Goal: Information Seeking & Learning: Check status

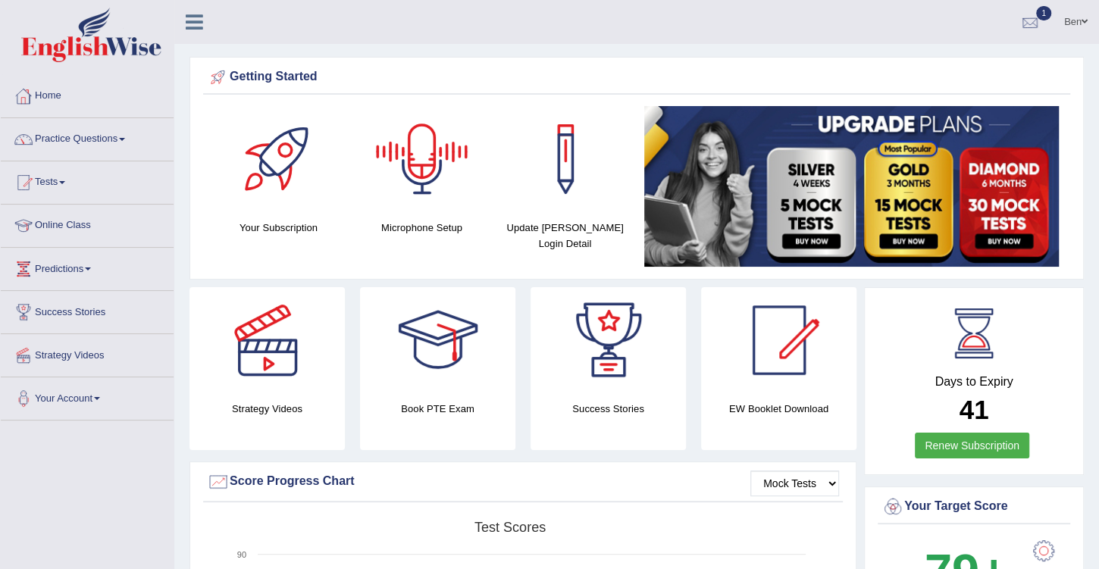
click at [1033, 18] on div at bounding box center [1029, 22] width 23 height 23
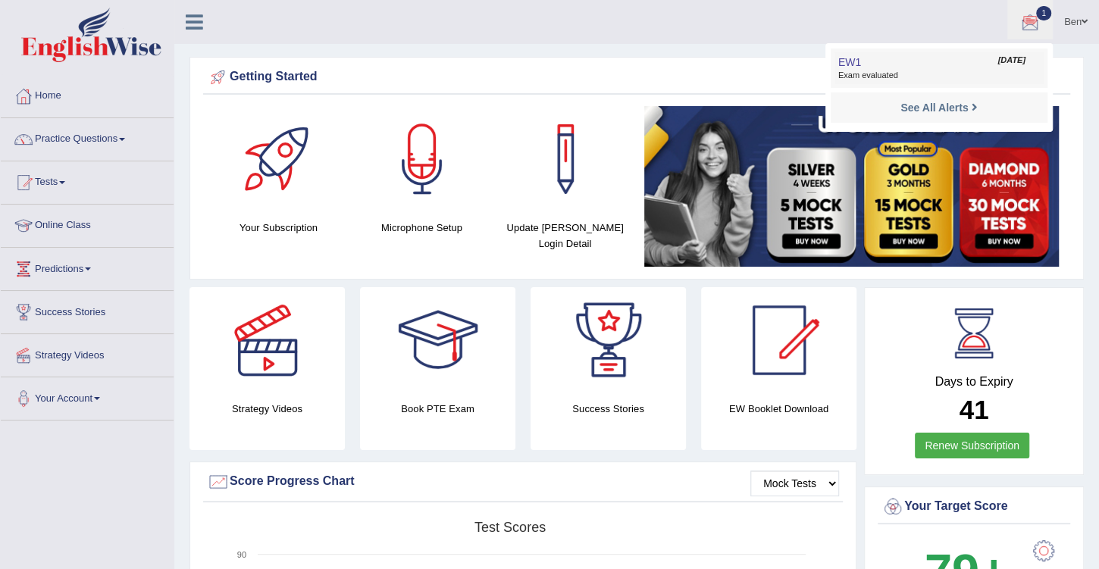
click at [963, 73] on span "Exam evaluated" at bounding box center [939, 76] width 202 height 12
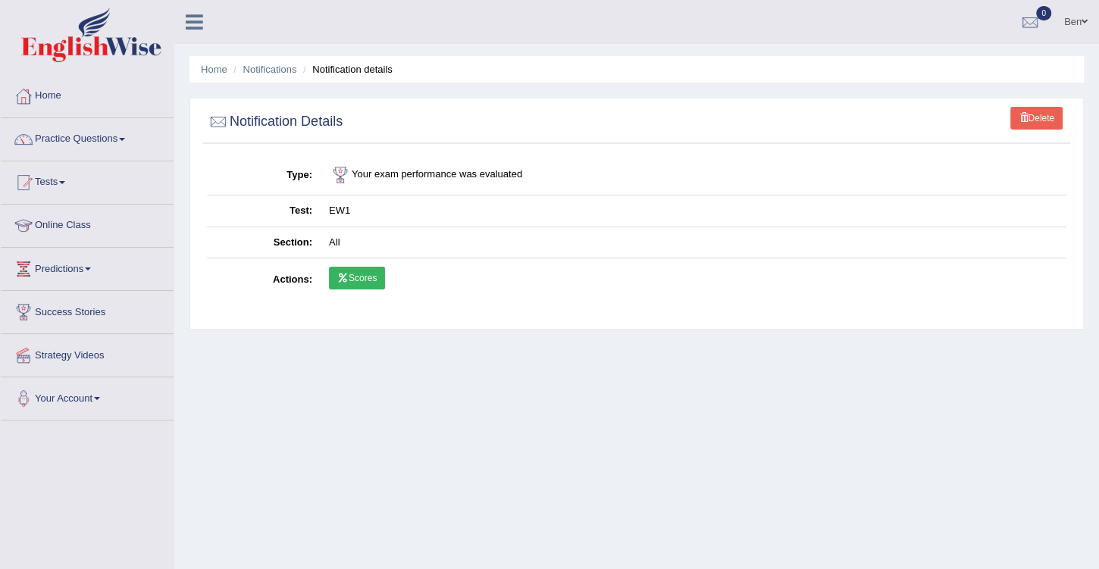
click at [355, 277] on link "Scores" at bounding box center [357, 278] width 56 height 23
click at [64, 220] on link "Online Class" at bounding box center [87, 224] width 173 height 38
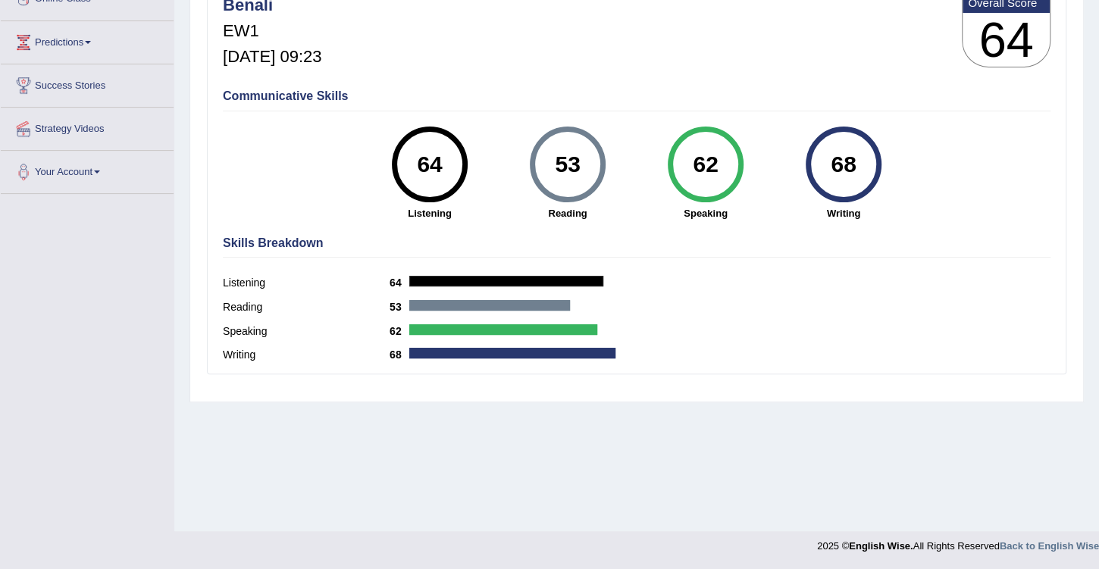
scroll to position [97, 0]
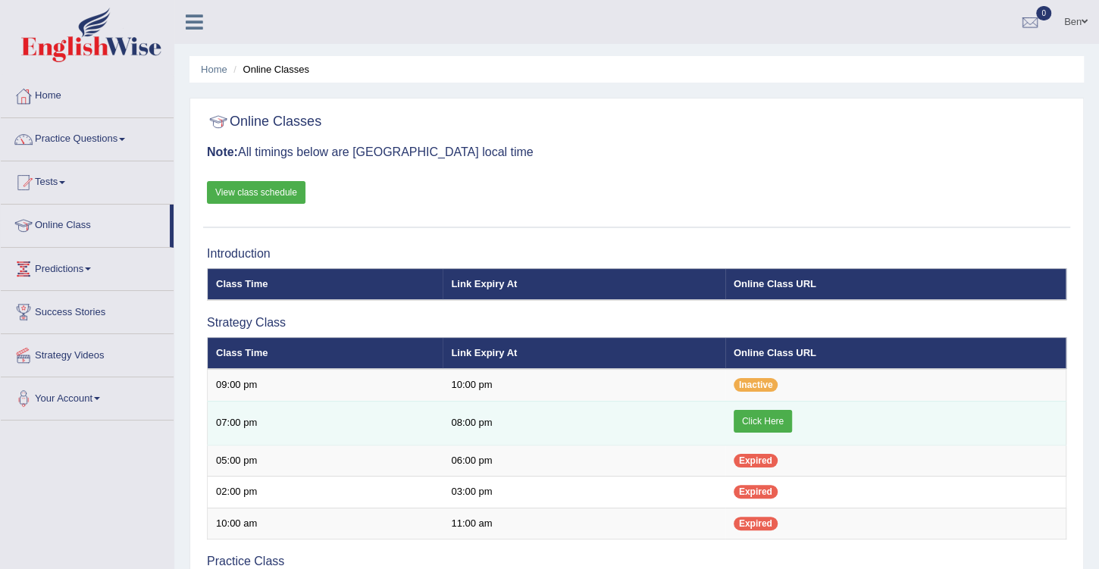
click at [770, 414] on link "Click Here" at bounding box center [762, 421] width 58 height 23
